Goal: Information Seeking & Learning: Learn about a topic

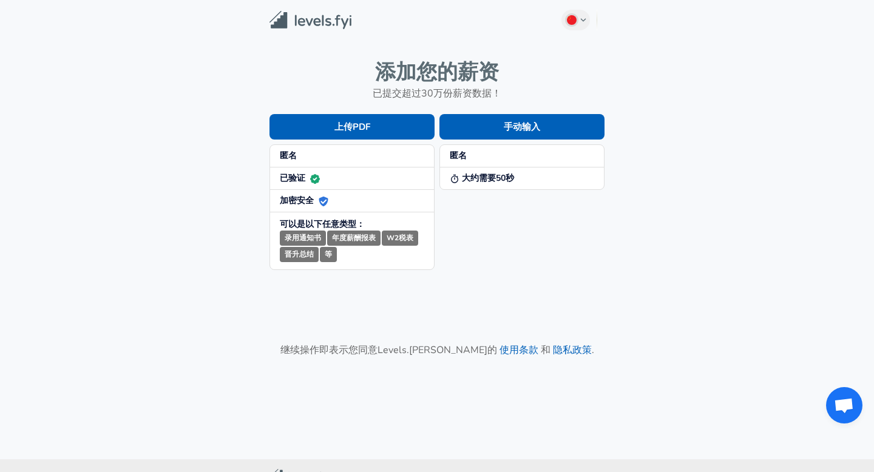
scroll to position [47, 0]
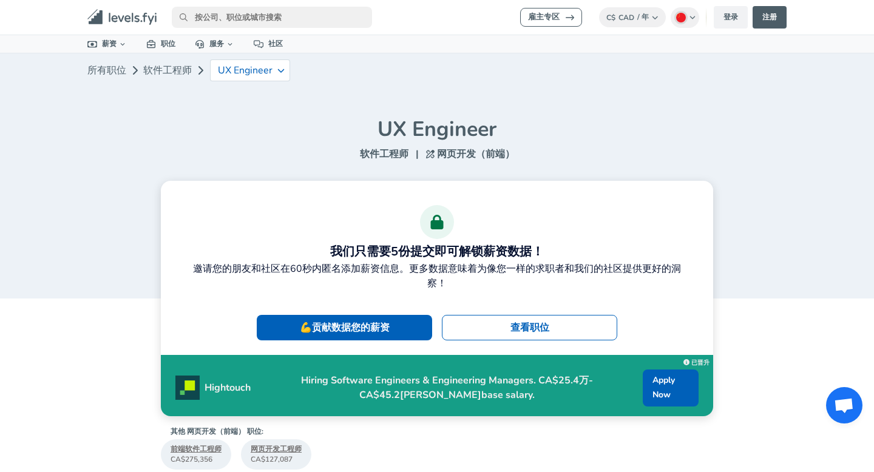
click at [483, 321] on link "查看职位" at bounding box center [529, 328] width 175 height 26
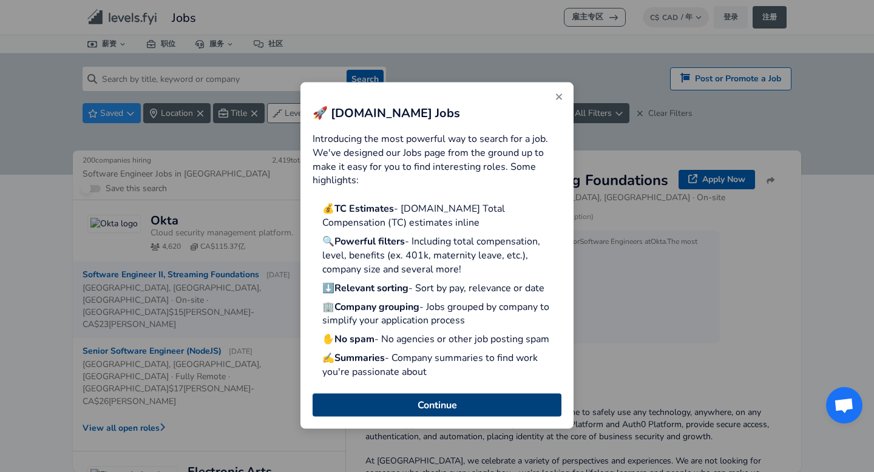
click at [454, 406] on button "Continue" at bounding box center [437, 404] width 249 height 23
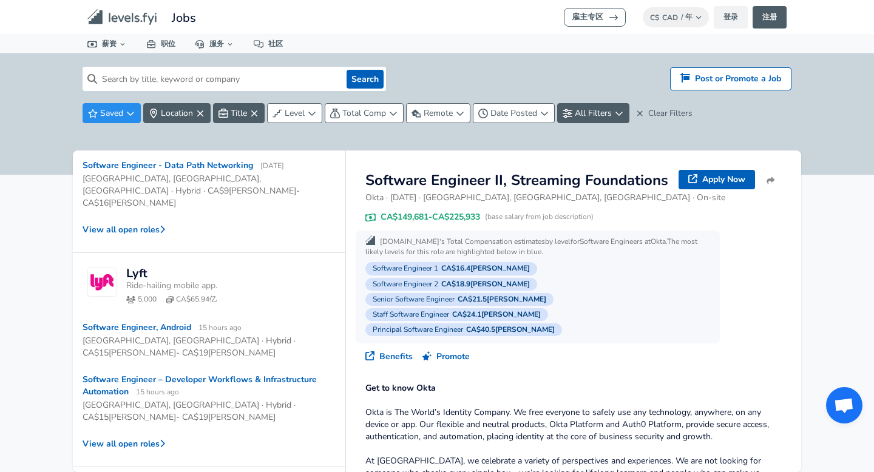
scroll to position [702, 0]
